Goal: Task Accomplishment & Management: Manage account settings

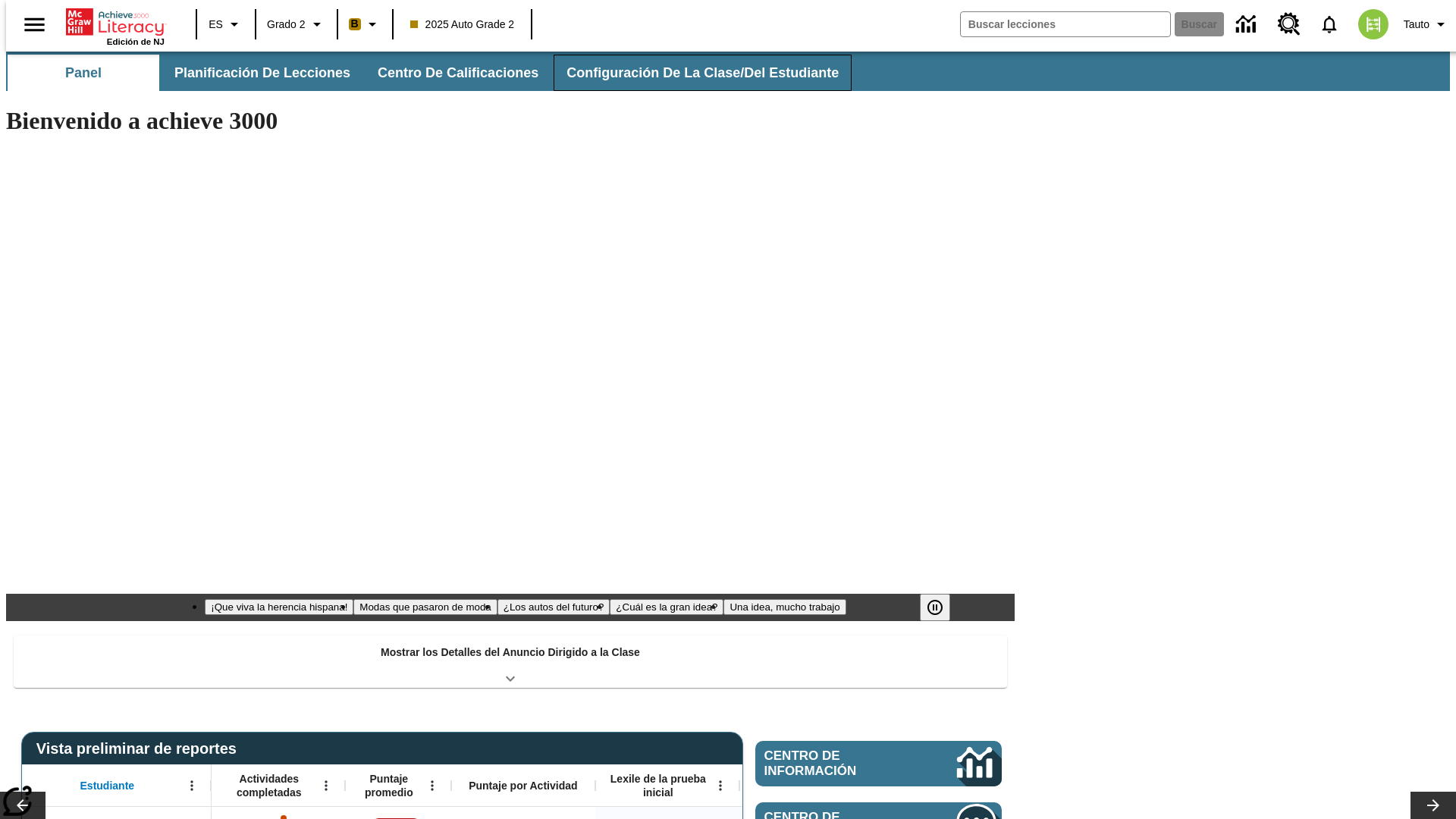
click at [686, 72] on button "Configuración de la clase/del estudiante" at bounding box center [702, 73] width 298 height 37
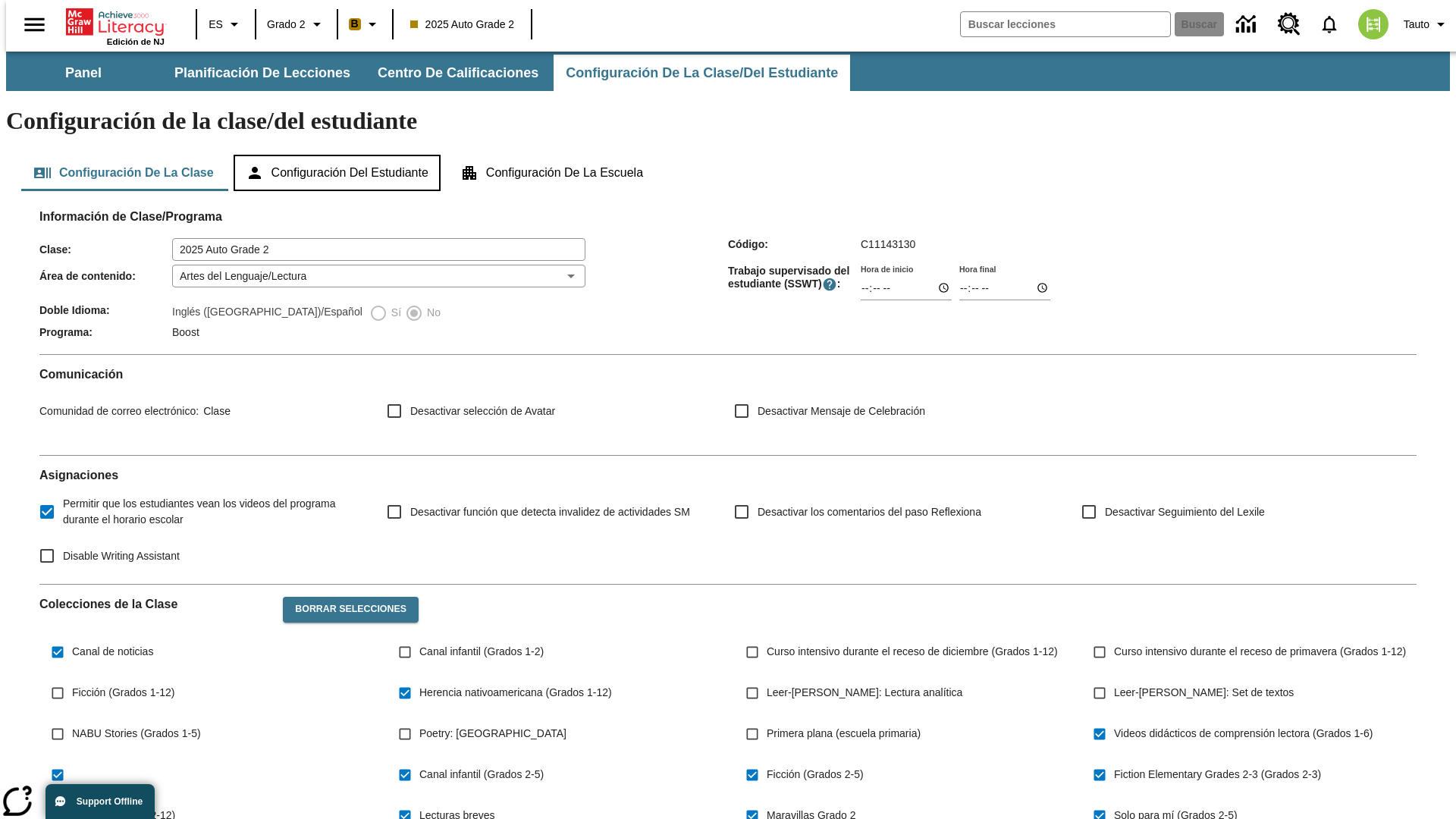
click at [338, 155] on button "Configuración del estudiante" at bounding box center [336, 173] width 207 height 37
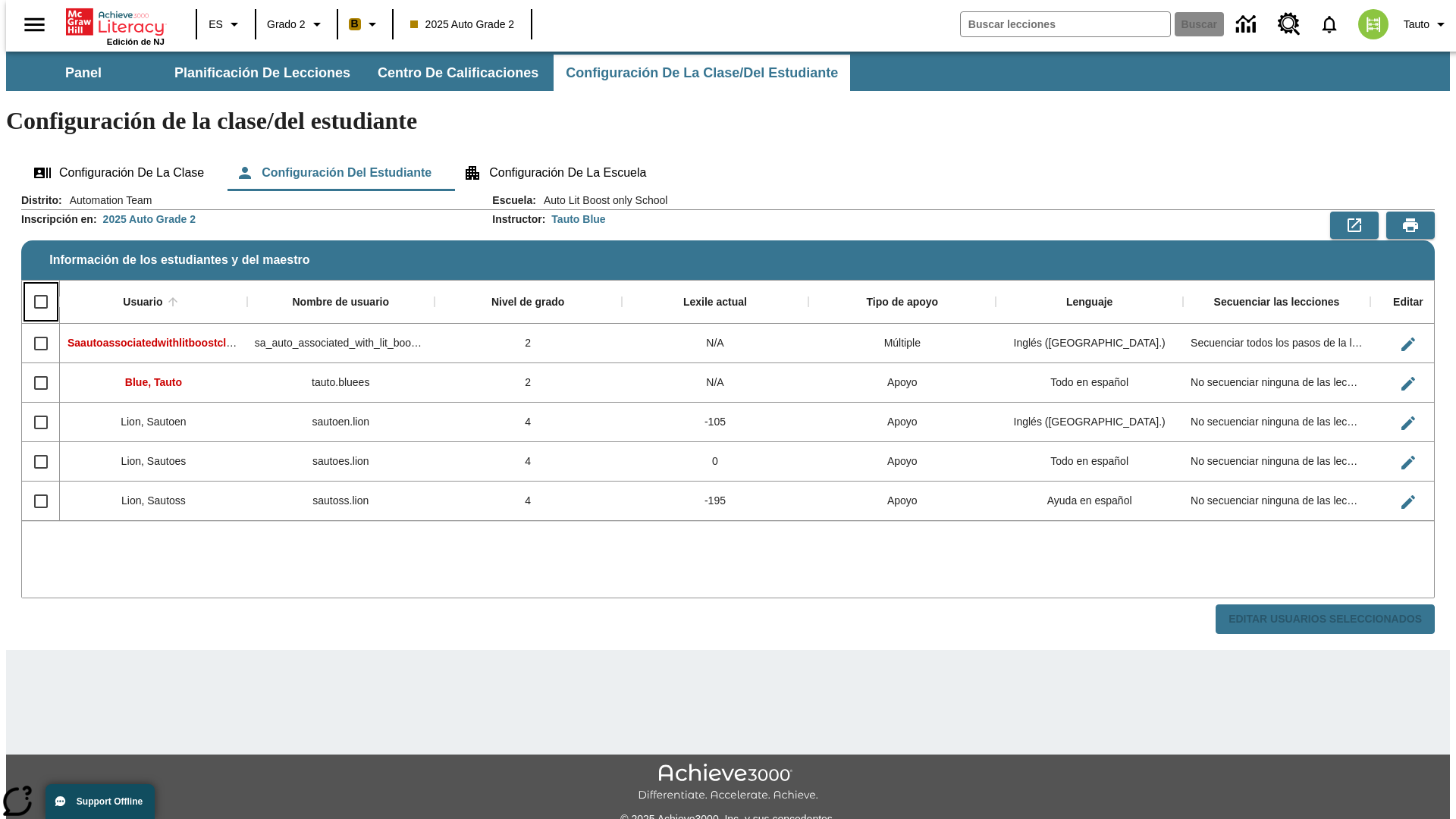
click at [34, 286] on input "Select all rows" at bounding box center [41, 302] width 32 height 32
checkbox input "true"
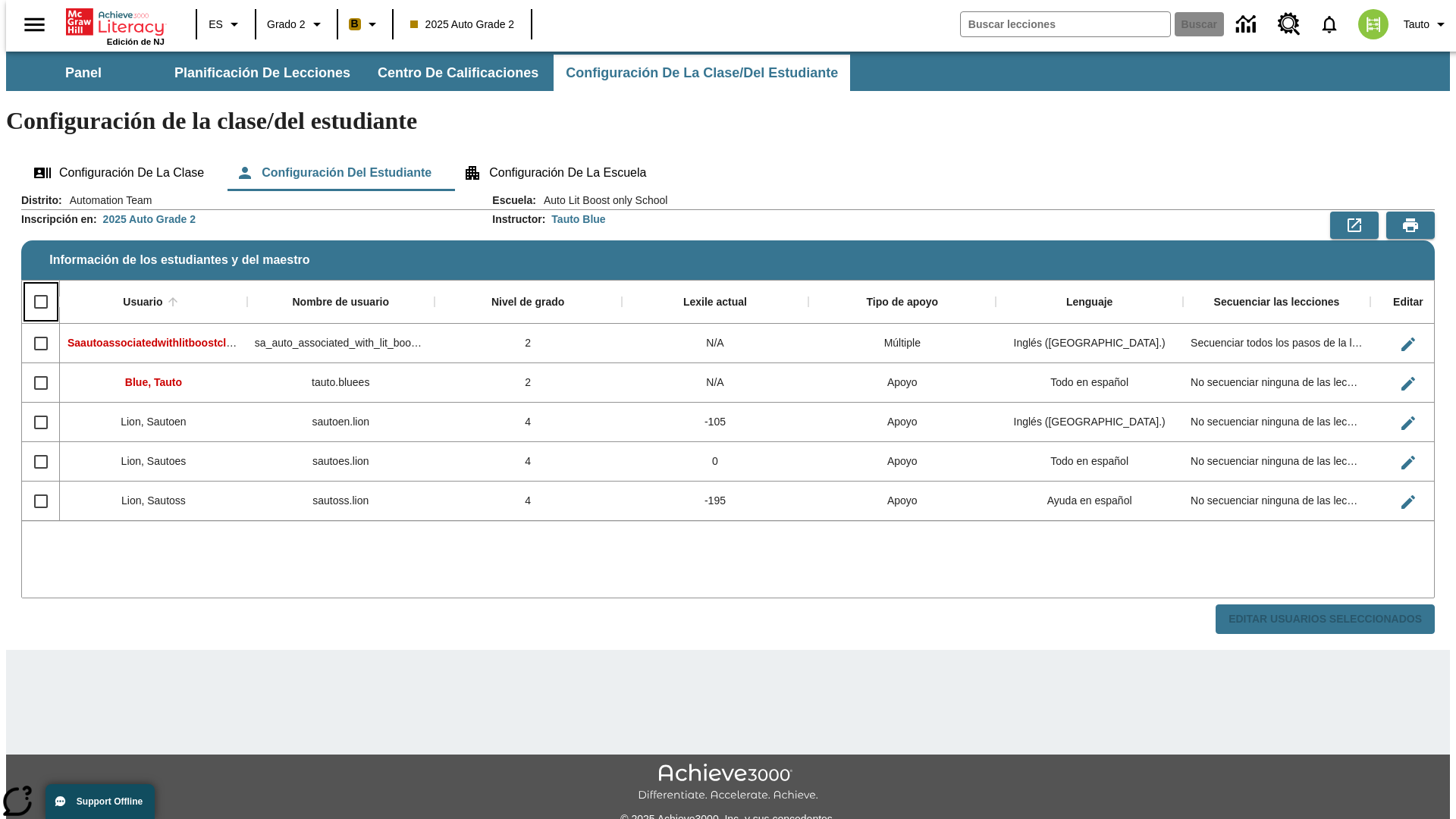
checkbox input "true"
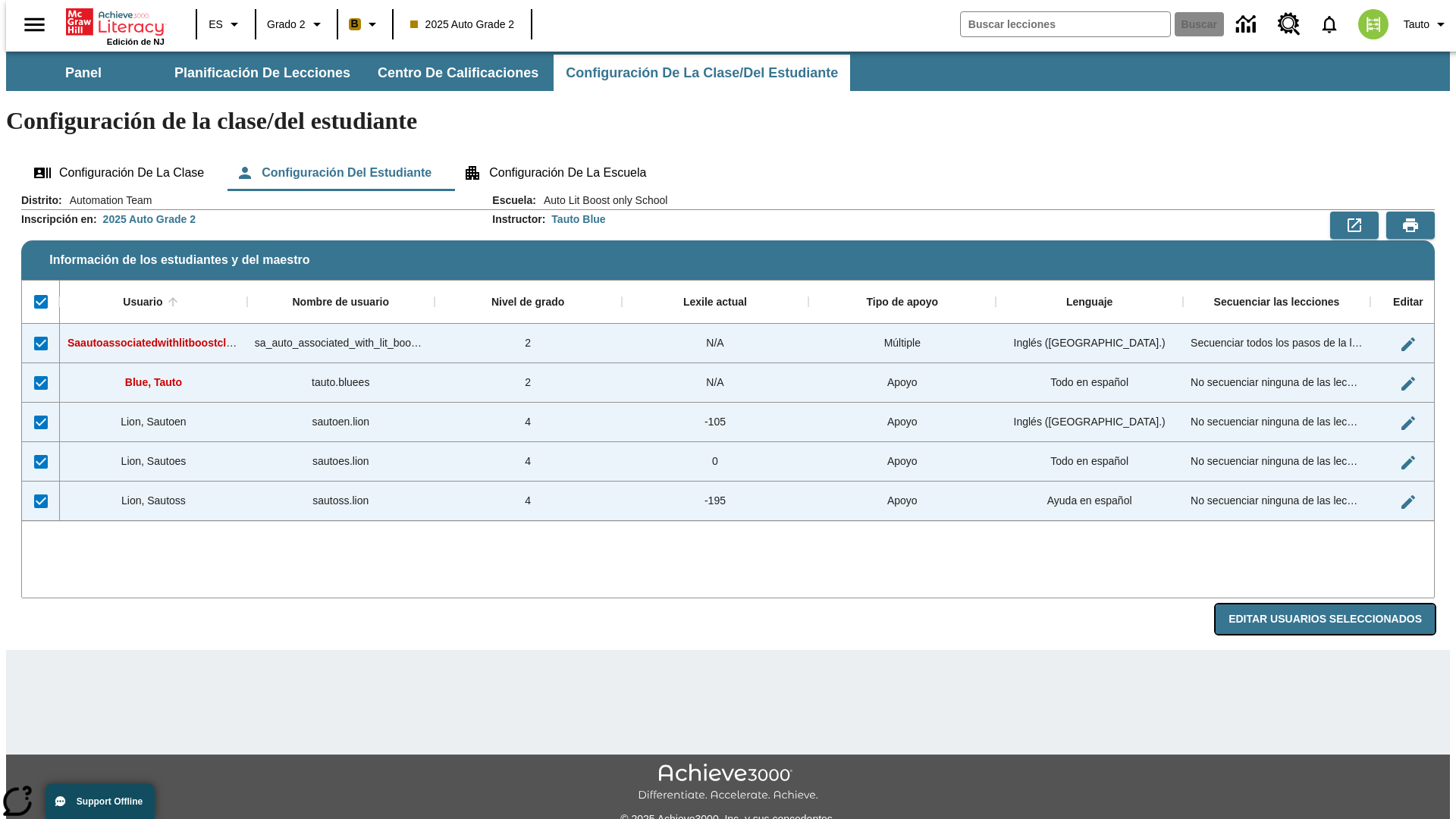
click at [1337, 604] on button "Editar Usuarios Seleccionados" at bounding box center [1325, 618] width 219 height 30
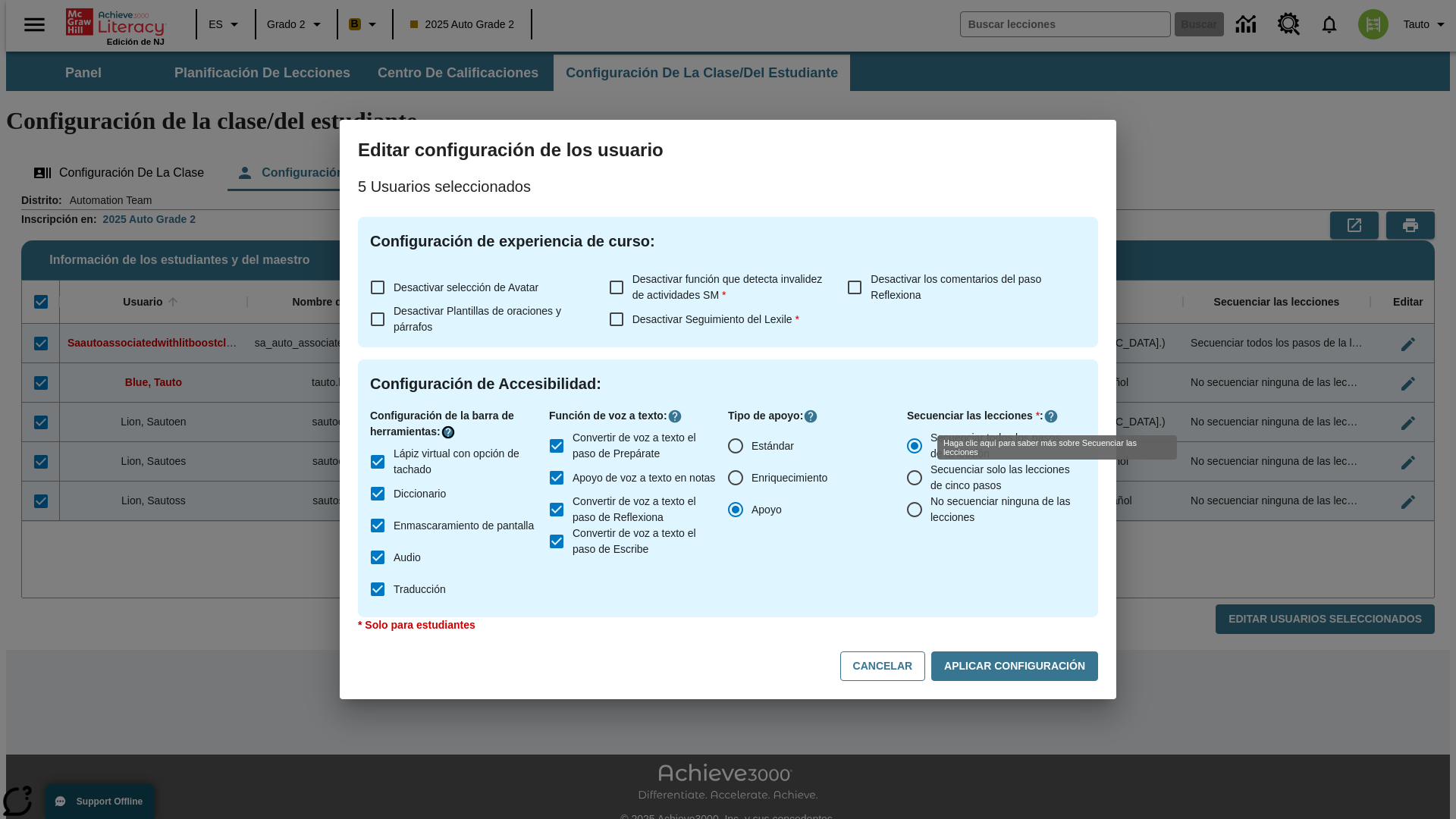
click at [451, 432] on icon "Haga clic aquí para saber más sobre" at bounding box center [448, 432] width 15 height 15
click at [678, 416] on icon "Haga clic aquí para saber más sobre" at bounding box center [675, 416] width 15 height 15
click at [1051, 416] on icon "Haga clic aquí para saber más sobre" at bounding box center [1051, 416] width 15 height 15
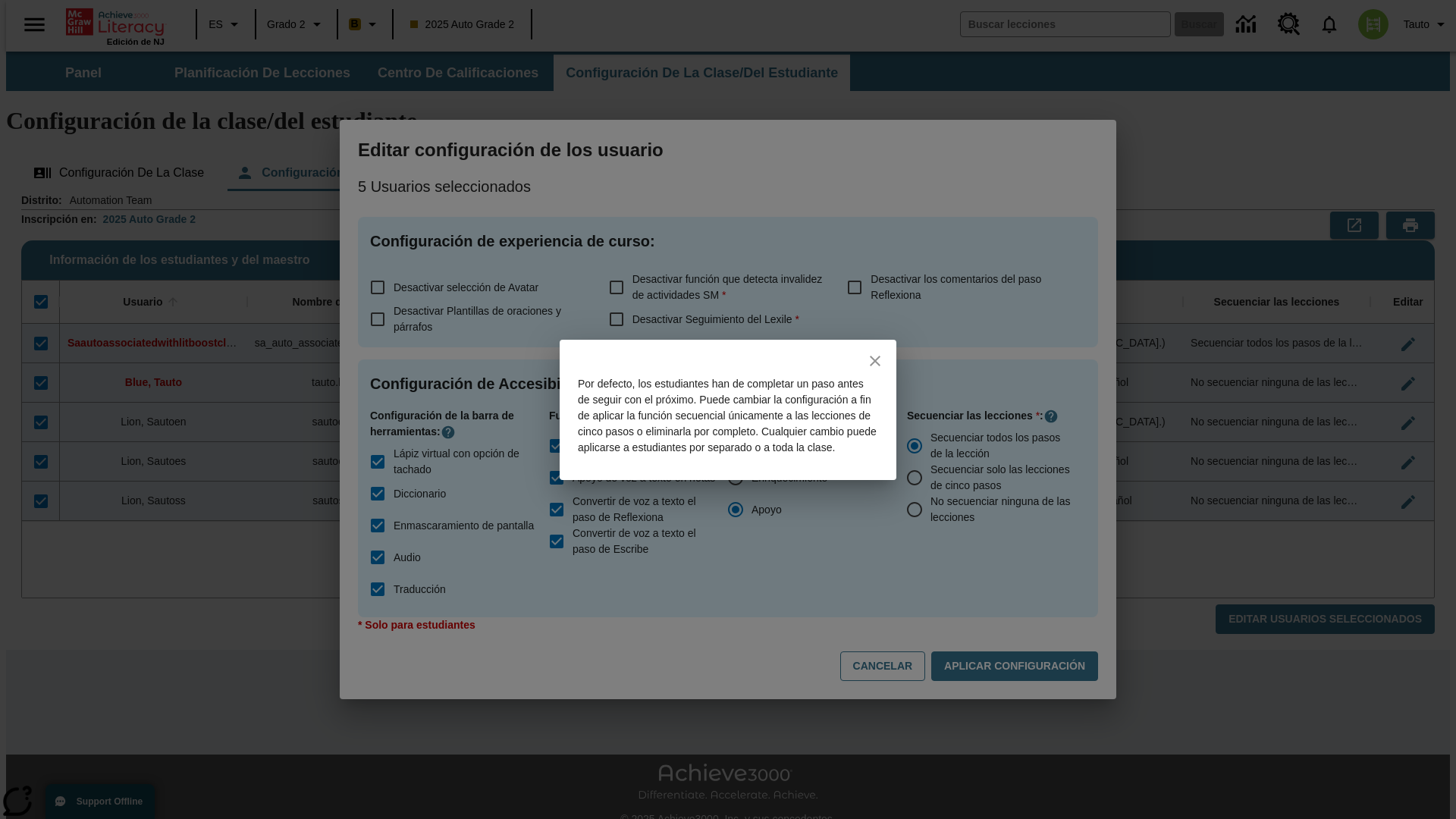
click at [875, 355] on icon "close" at bounding box center [876, 361] width 11 height 11
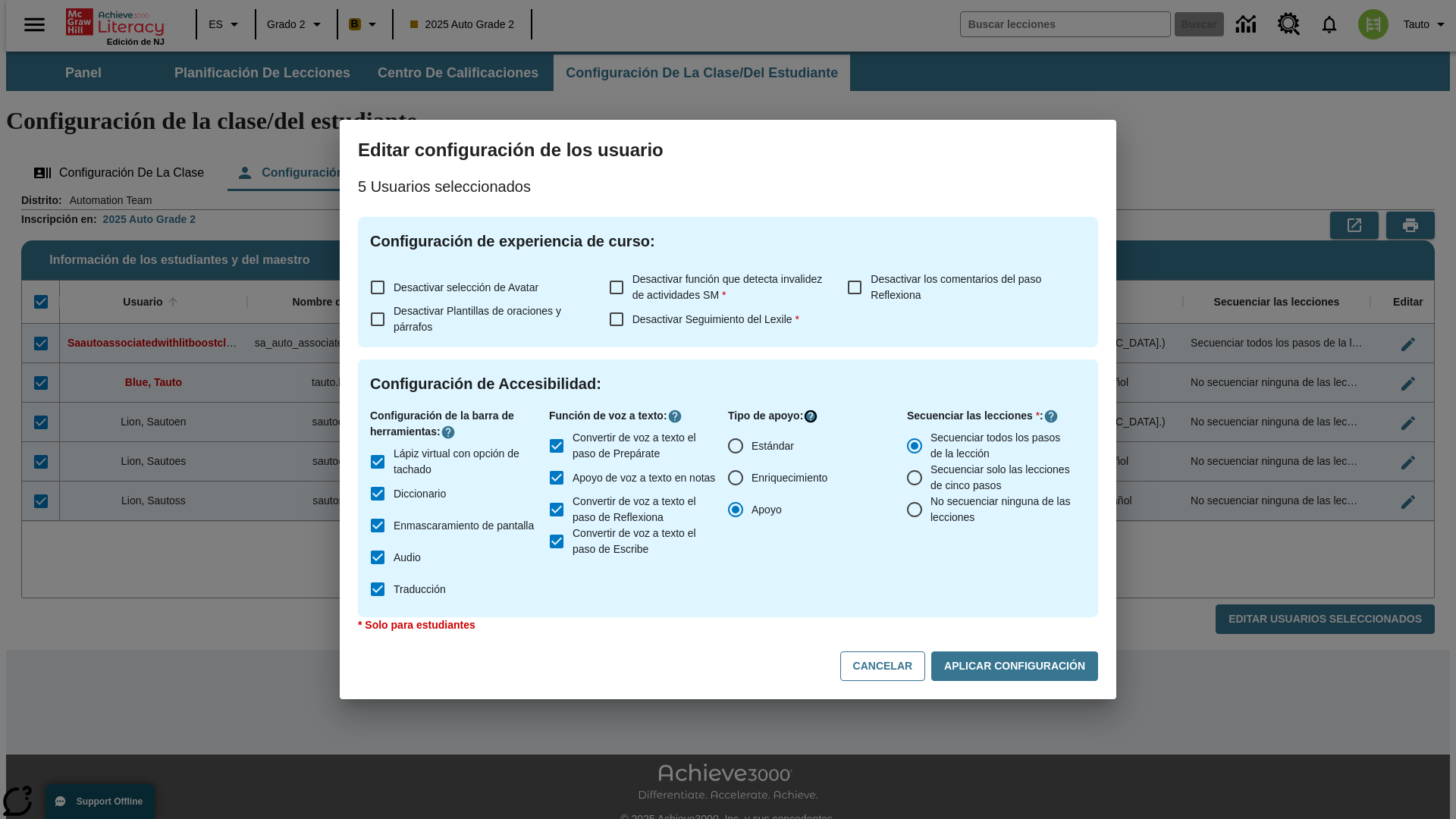
click at [813, 416] on icon "Haga clic aquí para saber más sobre" at bounding box center [811, 416] width 15 height 15
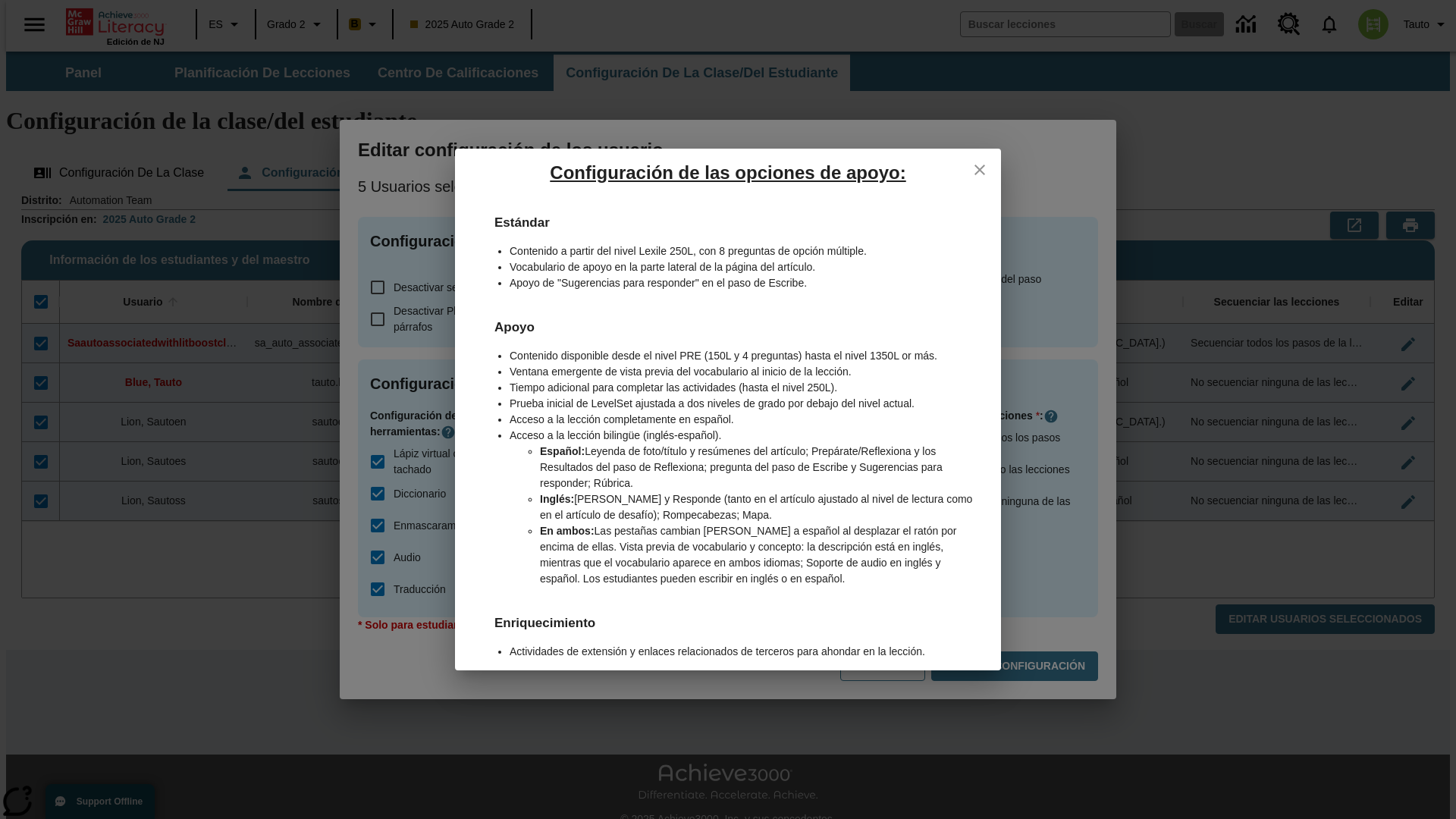
click at [980, 169] on icon "close" at bounding box center [980, 170] width 11 height 11
